Goal: Task Accomplishment & Management: Use online tool/utility

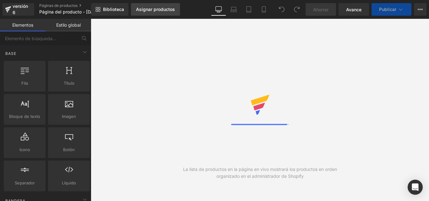
click at [168, 14] on link "Asignar productos" at bounding box center [155, 9] width 49 height 13
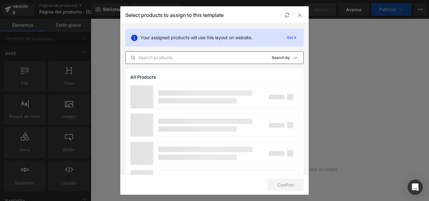
click at [174, 58] on input "text" at bounding box center [196, 58] width 141 height 8
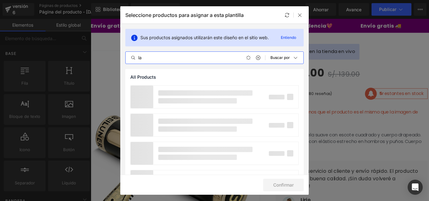
type input "l"
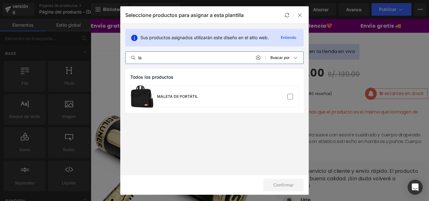
type input "l"
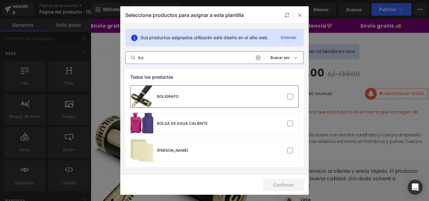
type input "bo"
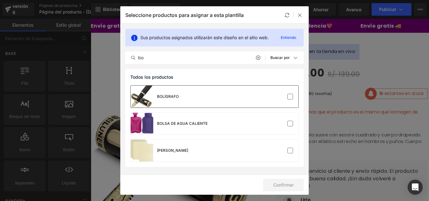
click at [178, 93] on div "BOLÍGRAFO" at bounding box center [155, 97] width 48 height 22
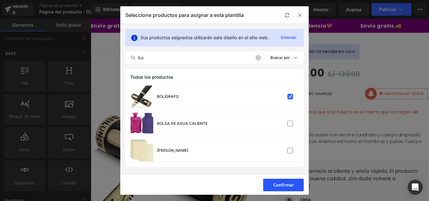
click at [294, 186] on button "Confirmar" at bounding box center [283, 185] width 41 height 13
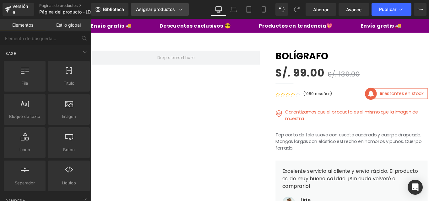
click at [164, 10] on font "Asignar productos" at bounding box center [155, 9] width 39 height 5
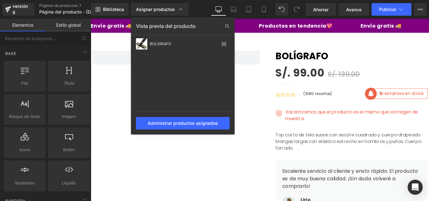
click at [250, 81] on div at bounding box center [260, 110] width 338 height 183
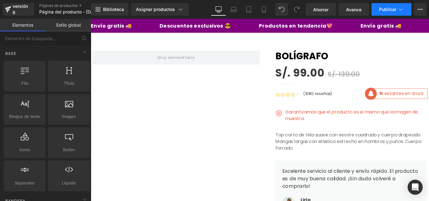
click at [378, 6] on button "Publicar" at bounding box center [392, 9] width 40 height 13
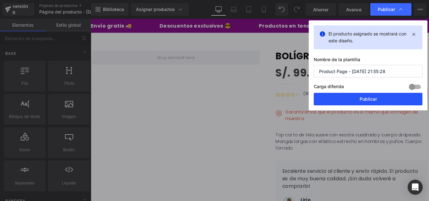
click at [371, 99] on font "Publicar" at bounding box center [368, 98] width 17 height 5
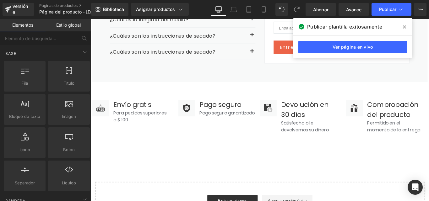
scroll to position [1104, 0]
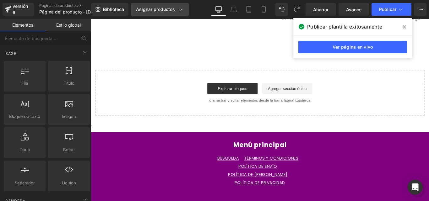
click at [163, 15] on link "Asignar productos" at bounding box center [160, 9] width 58 height 13
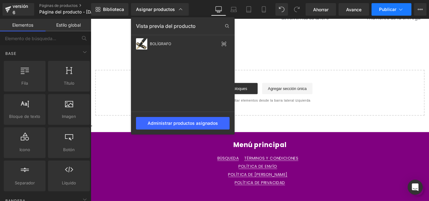
click at [384, 10] on font "Publicar" at bounding box center [387, 9] width 17 height 5
